Goal: Navigation & Orientation: Find specific page/section

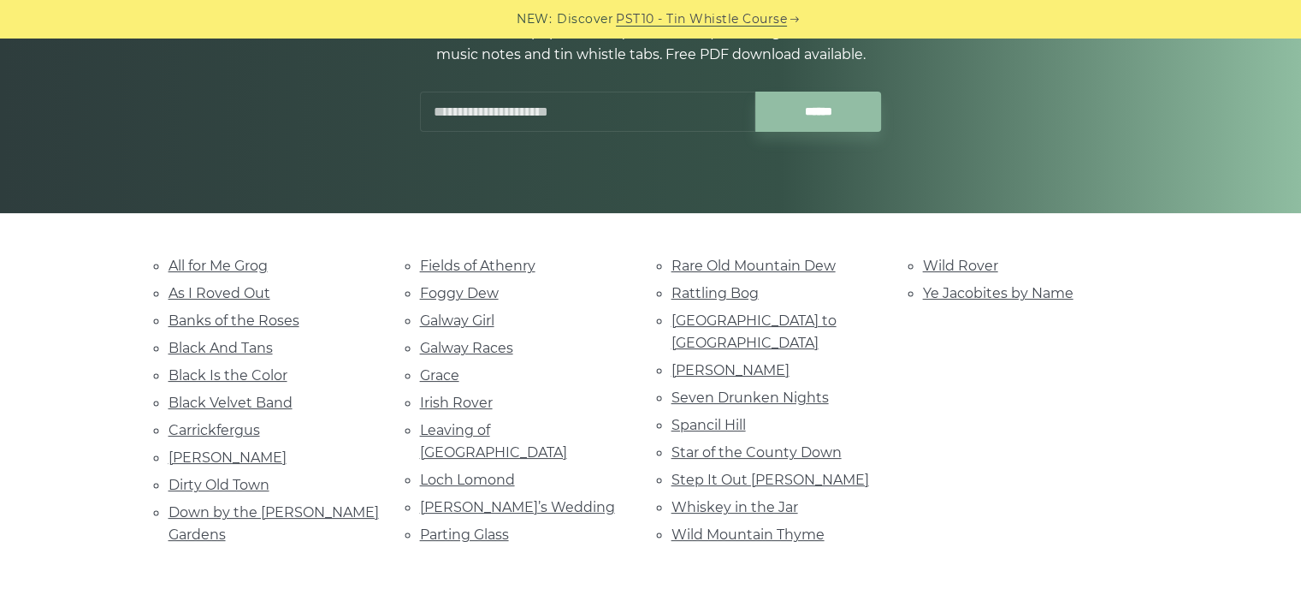
scroll to position [257, 0]
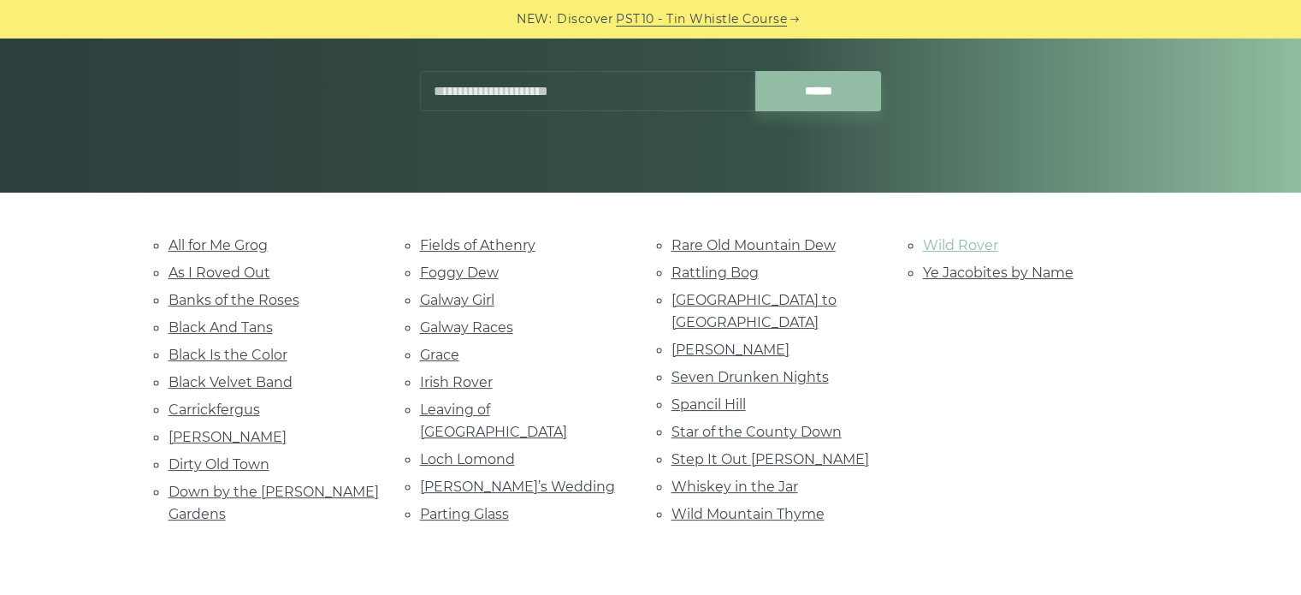
click at [945, 244] on link "Wild Rover" at bounding box center [960, 245] width 75 height 16
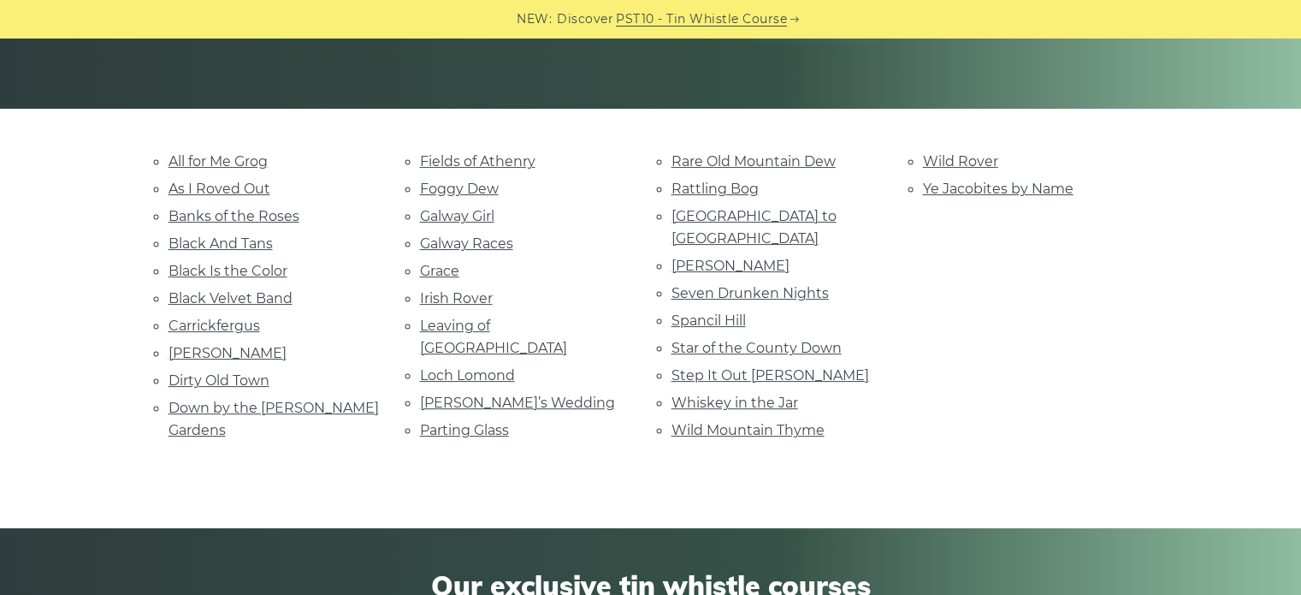
scroll to position [599, 0]
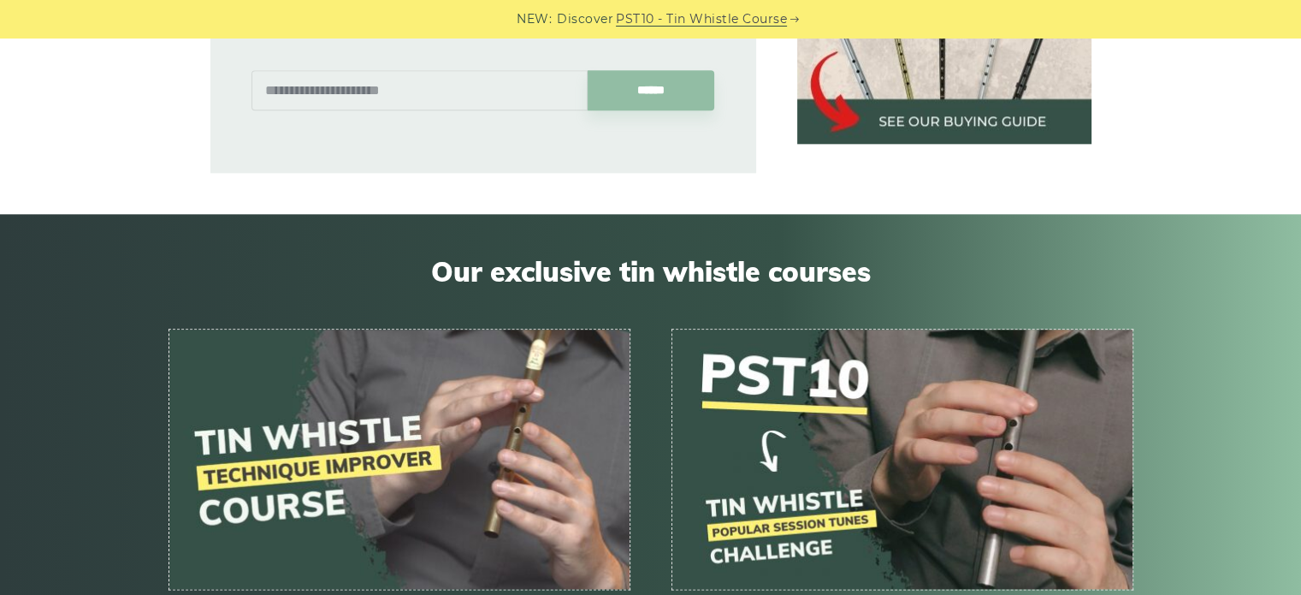
scroll to position [2053, 0]
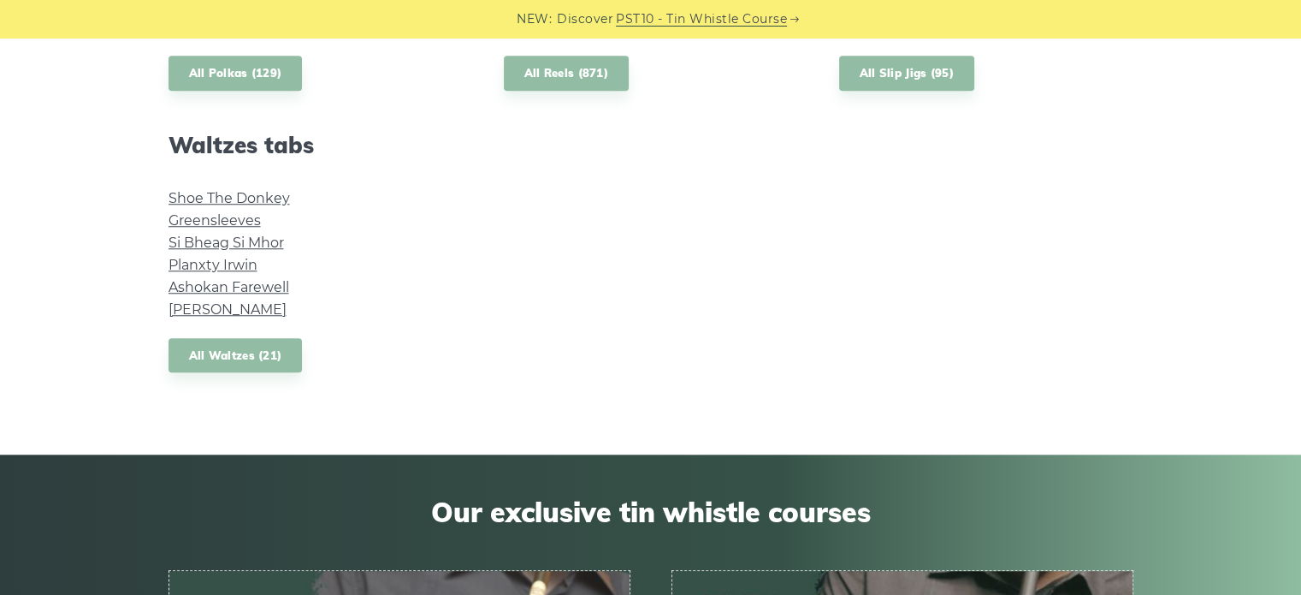
scroll to position [1454, 0]
